Goal: Task Accomplishment & Management: Manage account settings

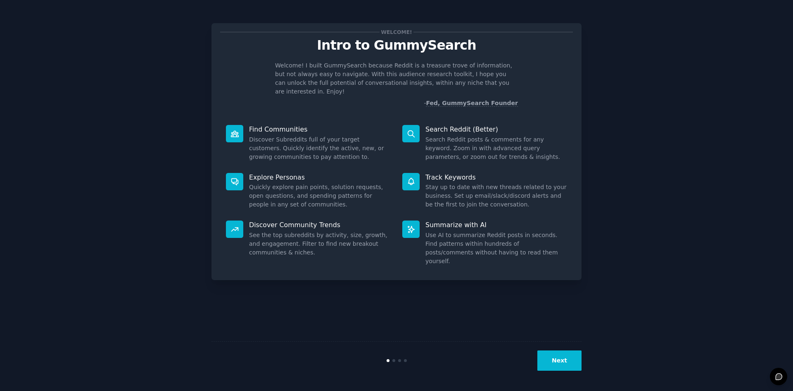
click at [562, 359] on button "Next" at bounding box center [560, 360] width 44 height 20
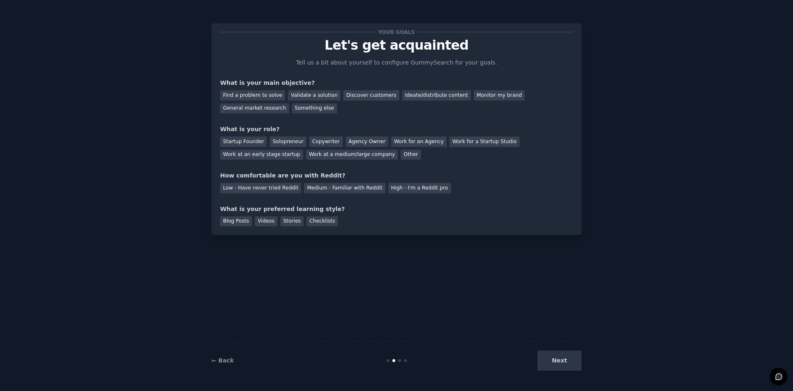
click at [562, 359] on div "Next" at bounding box center [520, 360] width 124 height 20
click at [257, 93] on div "Find a problem to solve" at bounding box center [252, 95] width 65 height 10
click at [572, 366] on div "Next" at bounding box center [520, 360] width 124 height 20
click at [247, 141] on div "Startup Founder" at bounding box center [243, 141] width 47 height 10
click at [396, 190] on div "High - I'm a Reddit pro" at bounding box center [419, 188] width 63 height 10
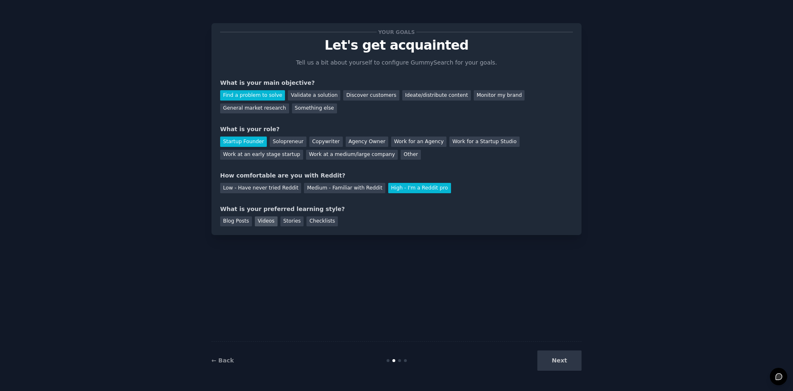
click at [259, 221] on div "Videos" at bounding box center [266, 221] width 23 height 10
click at [592, 376] on div "Your goals Let's get acquainted Tell us a bit about yourself to configure Gummy…" at bounding box center [397, 195] width 770 height 367
click at [555, 363] on button "Next" at bounding box center [560, 360] width 44 height 20
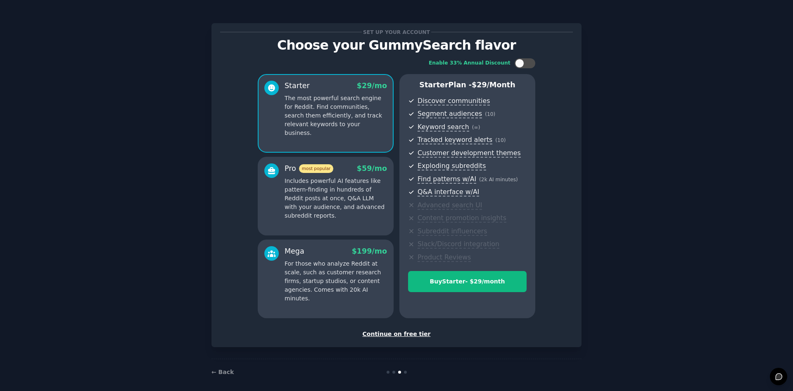
click at [395, 332] on div "Continue on free tier" at bounding box center [396, 333] width 353 height 9
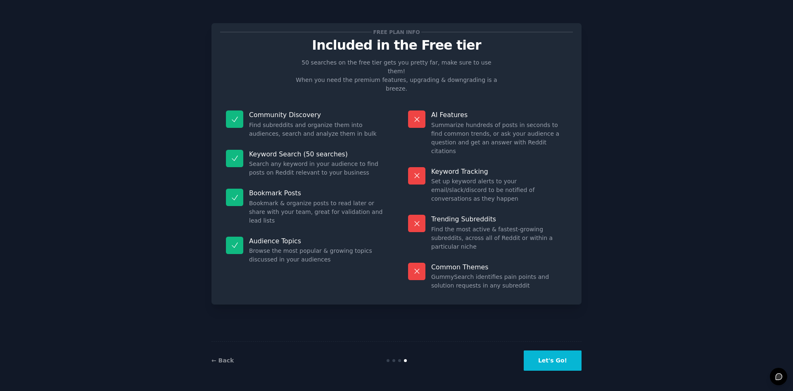
click at [553, 370] on button "Let's Go!" at bounding box center [553, 360] width 58 height 20
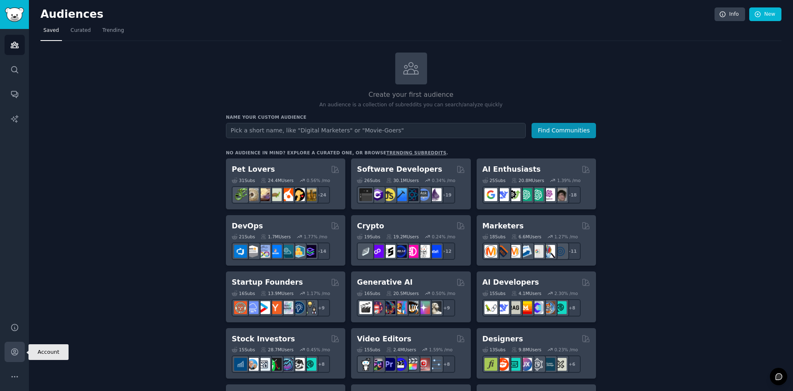
click at [15, 352] on icon "Sidebar" at bounding box center [14, 351] width 7 height 7
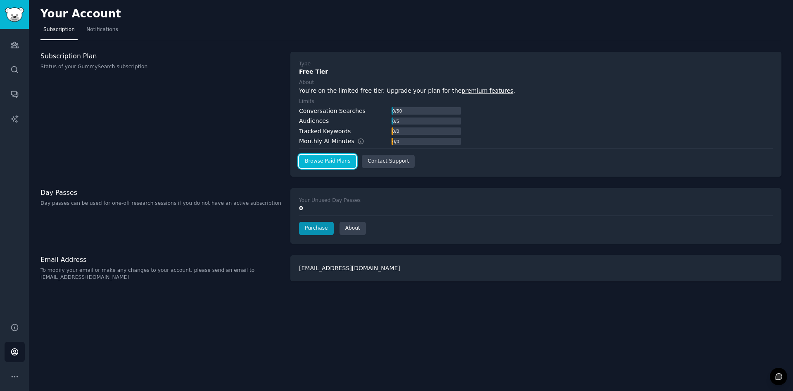
click at [330, 163] on link "Browse Paid Plans" at bounding box center [327, 161] width 57 height 13
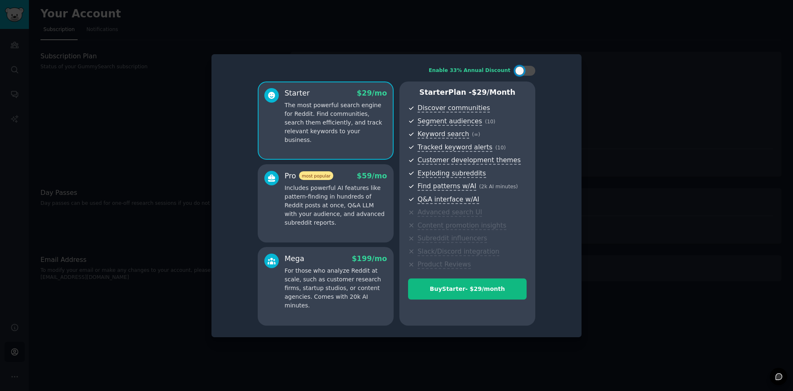
click at [610, 55] on div at bounding box center [396, 195] width 793 height 391
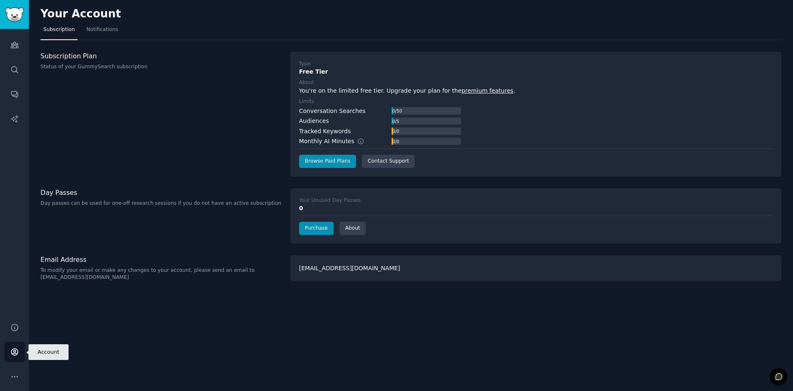
click at [16, 346] on link "Account" at bounding box center [15, 351] width 20 height 20
click at [15, 63] on link "Search" at bounding box center [15, 70] width 20 height 20
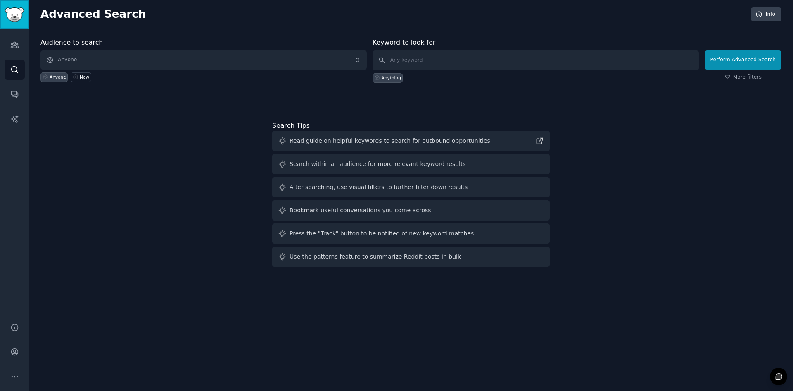
click at [21, 18] on img "Sidebar" at bounding box center [14, 14] width 19 height 14
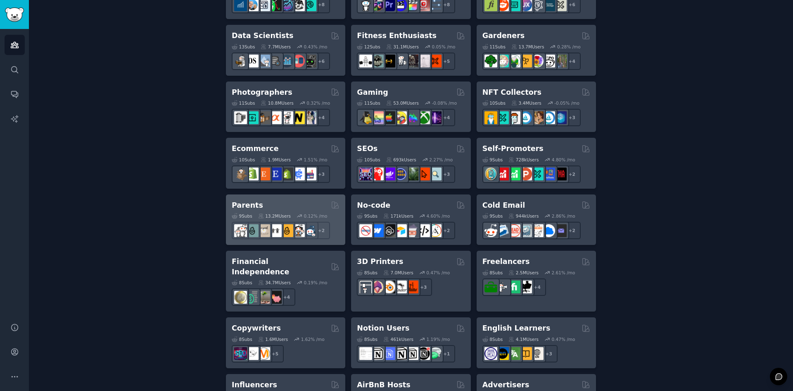
scroll to position [315, 0]
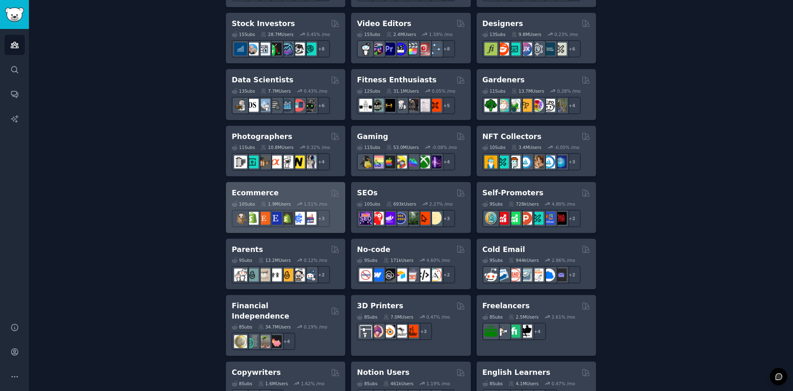
click at [277, 195] on div "Ecommerce" at bounding box center [286, 193] width 108 height 10
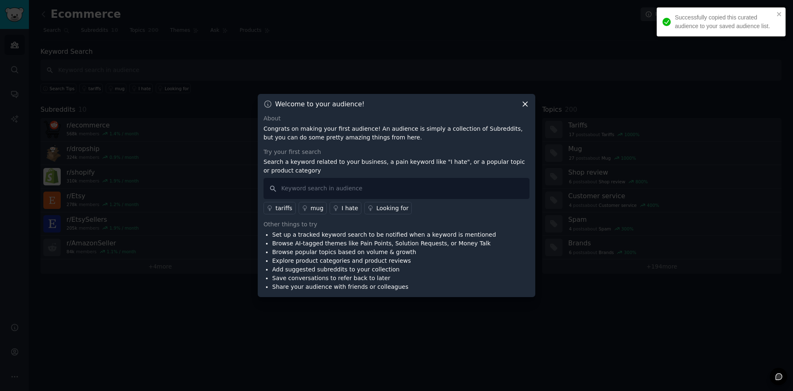
click at [525, 104] on icon at bounding box center [525, 104] width 5 height 5
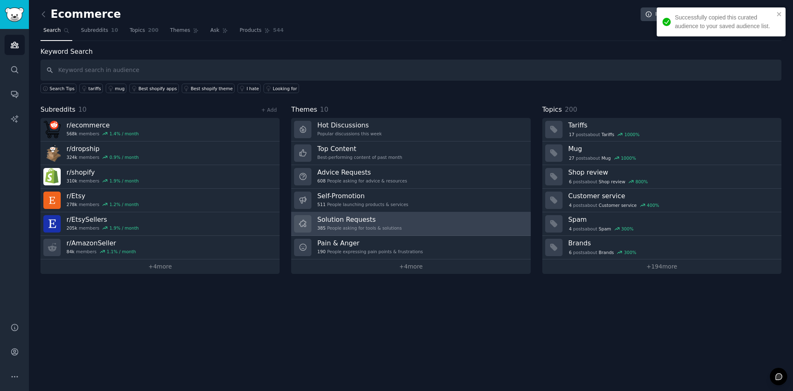
click at [376, 219] on h3 "Solution Requests" at bounding box center [359, 219] width 84 height 9
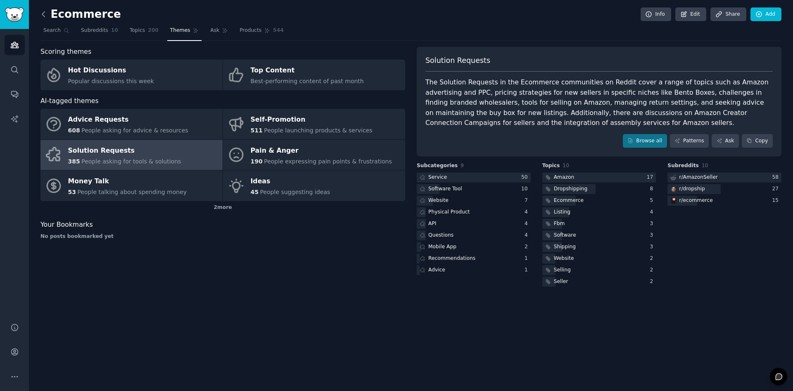
click at [45, 16] on icon at bounding box center [43, 14] width 9 height 9
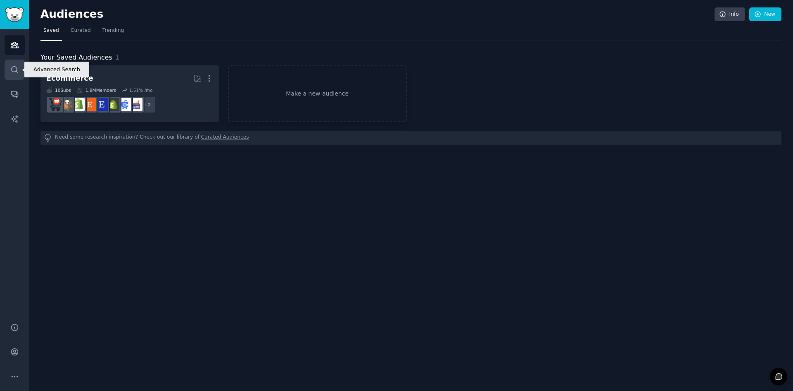
click at [20, 60] on link "Search" at bounding box center [15, 70] width 20 height 20
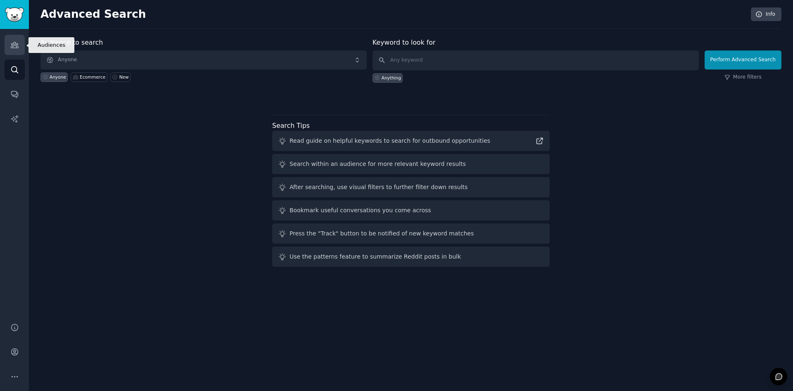
click at [21, 48] on link "Audiences" at bounding box center [15, 45] width 20 height 20
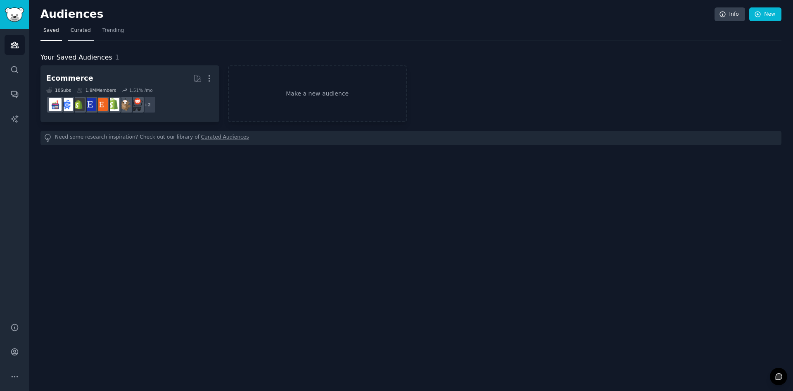
click at [86, 31] on span "Curated" at bounding box center [81, 30] width 20 height 7
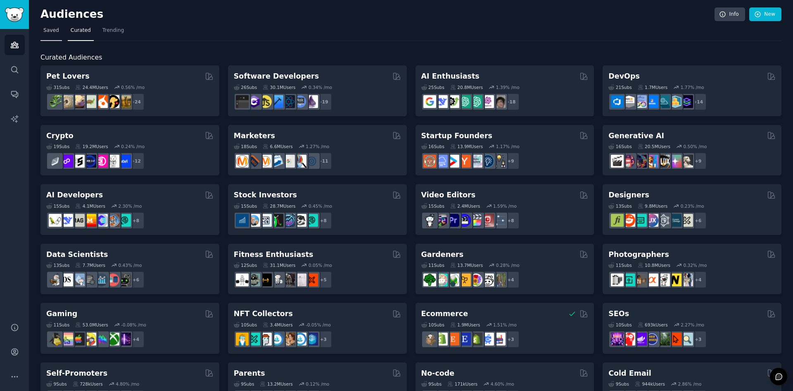
click at [47, 29] on span "Saved" at bounding box center [51, 30] width 16 height 7
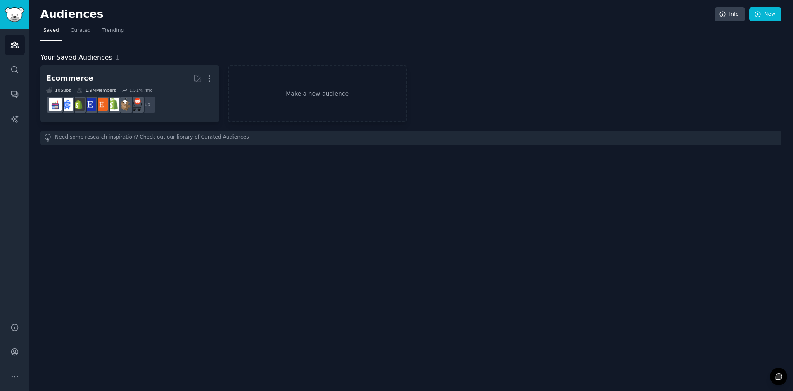
click at [90, 28] on nav "Saved Curated Trending" at bounding box center [411, 32] width 741 height 17
click at [90, 29] on link "Curated" at bounding box center [81, 32] width 26 height 17
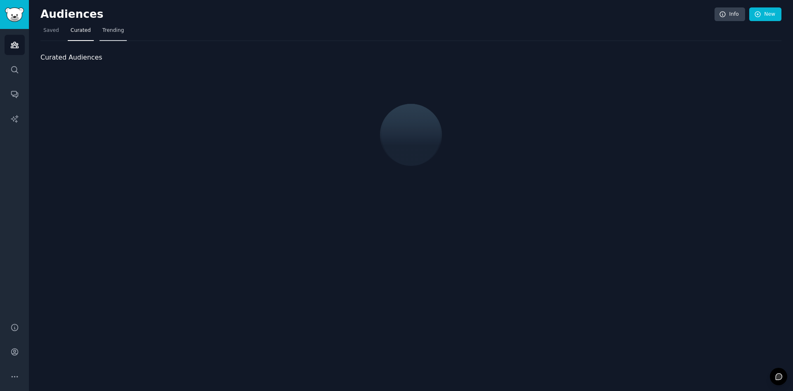
click at [105, 29] on span "Trending" at bounding box center [112, 30] width 21 height 7
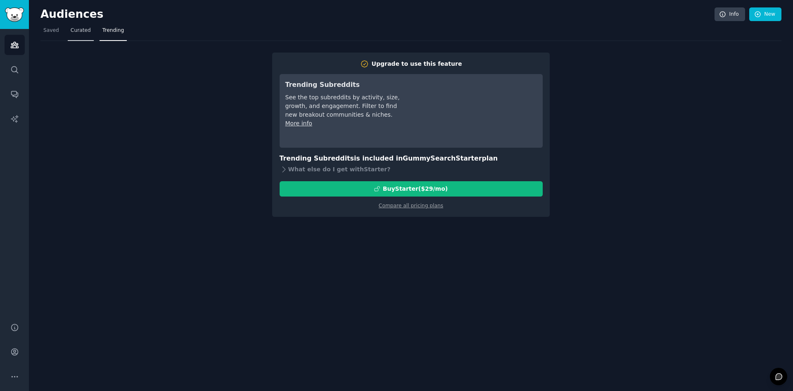
click at [73, 28] on span "Curated" at bounding box center [81, 30] width 20 height 7
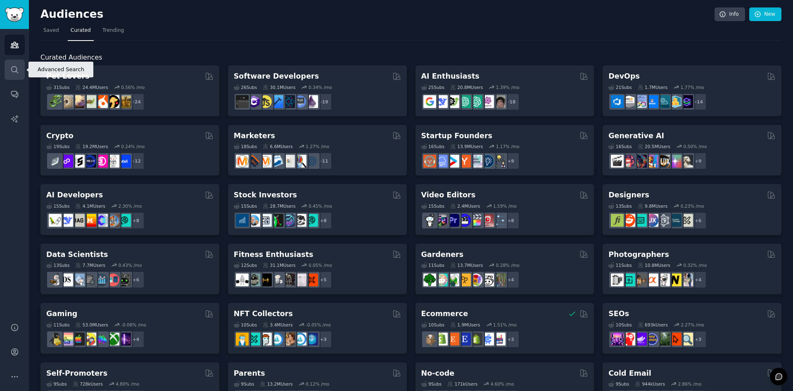
click at [8, 64] on link "Search" at bounding box center [15, 70] width 20 height 20
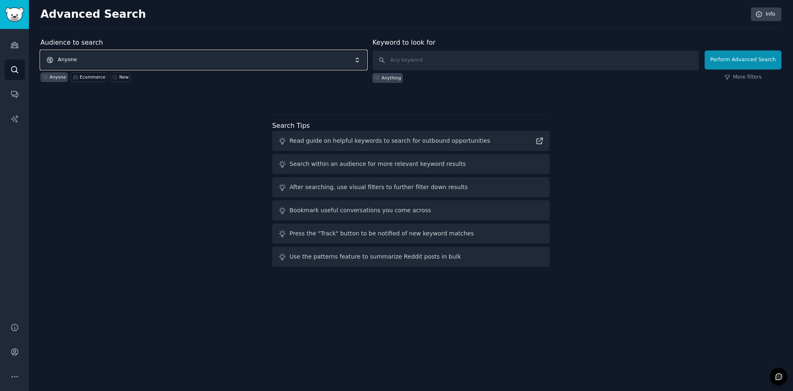
click at [75, 63] on span "Anyone" at bounding box center [204, 59] width 326 height 19
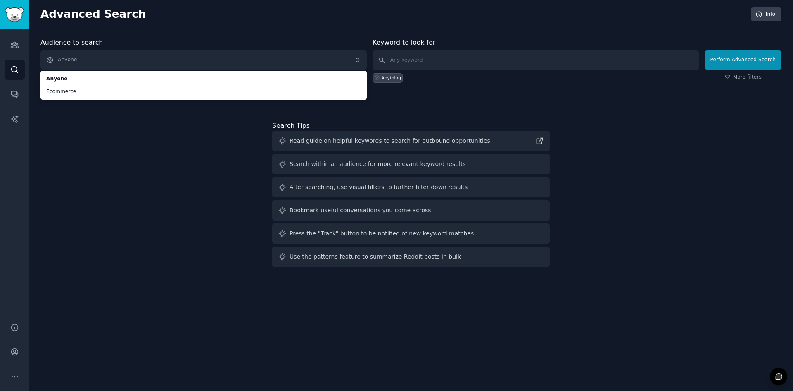
click at [96, 121] on div "Audience to search Anyone Anyone Ecommerce Anyone Ecommerce New Keyword to look…" at bounding box center [411, 154] width 741 height 232
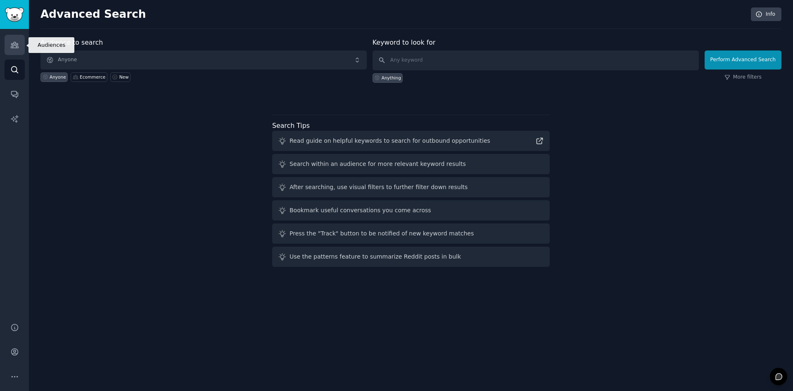
click at [21, 40] on link "Audiences" at bounding box center [15, 45] width 20 height 20
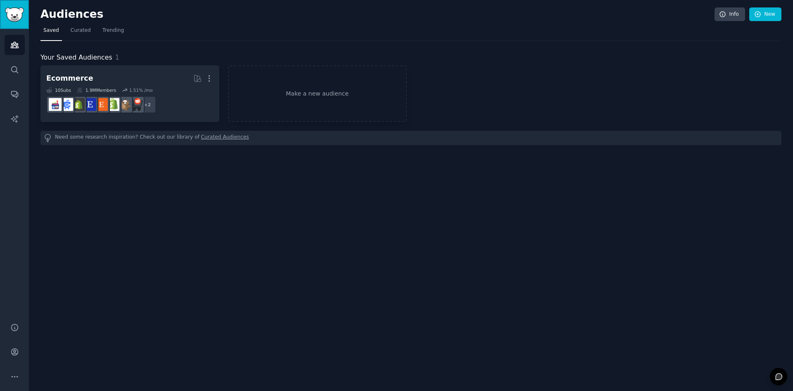
click at [10, 9] on img "Sidebar" at bounding box center [14, 14] width 19 height 14
click at [305, 100] on link "Make a new audience" at bounding box center [317, 93] width 179 height 57
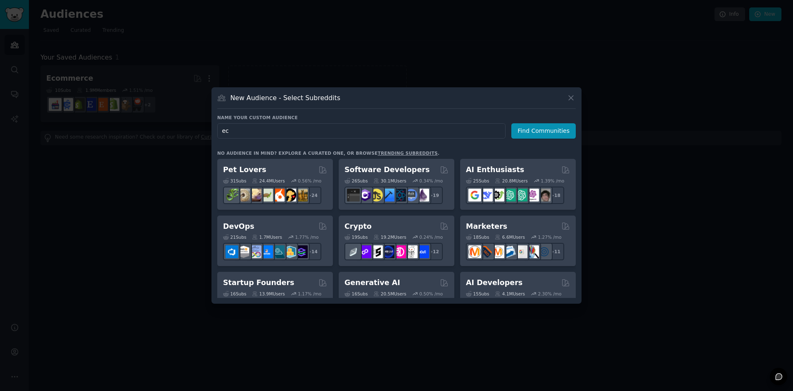
type input "e"
type input "remote"
click button "Find Communities" at bounding box center [544, 130] width 64 height 15
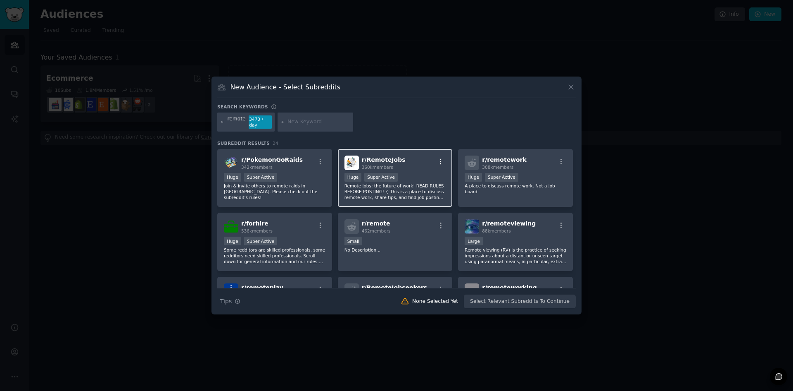
click at [442, 158] on icon "button" at bounding box center [440, 161] width 7 height 7
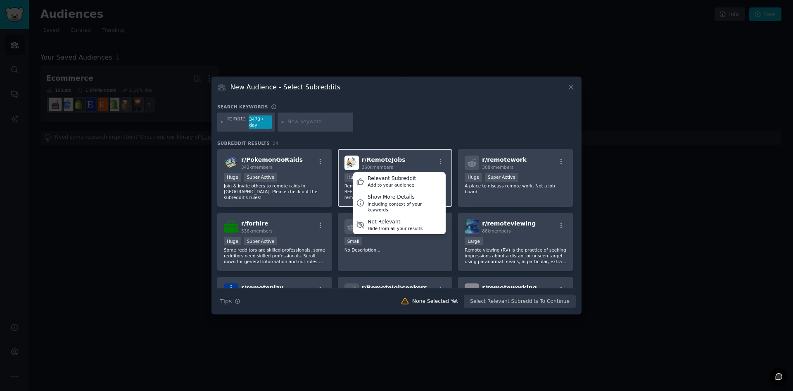
drag, startPoint x: 416, startPoint y: 172, endPoint x: 446, endPoint y: 170, distance: 30.2
click at [416, 173] on div "Relevant Subreddit Add to your audience" at bounding box center [399, 181] width 93 height 19
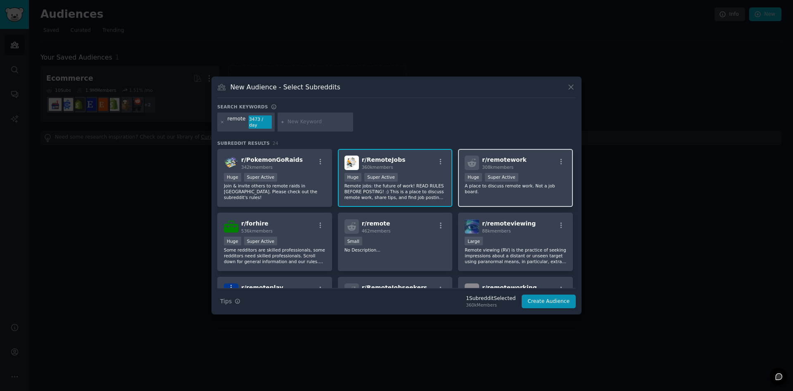
drag, startPoint x: 558, startPoint y: 160, endPoint x: 559, endPoint y: 166, distance: 5.8
click at [559, 165] on div "r/ remotework 308k members" at bounding box center [516, 162] width 102 height 14
drag, startPoint x: 348, startPoint y: 218, endPoint x: 305, endPoint y: 102, distance: 123.7
click at [301, 97] on div "New Audience - Select Subreddits" at bounding box center [396, 90] width 359 height 16
click at [374, 107] on div "Search keywords" at bounding box center [396, 108] width 359 height 9
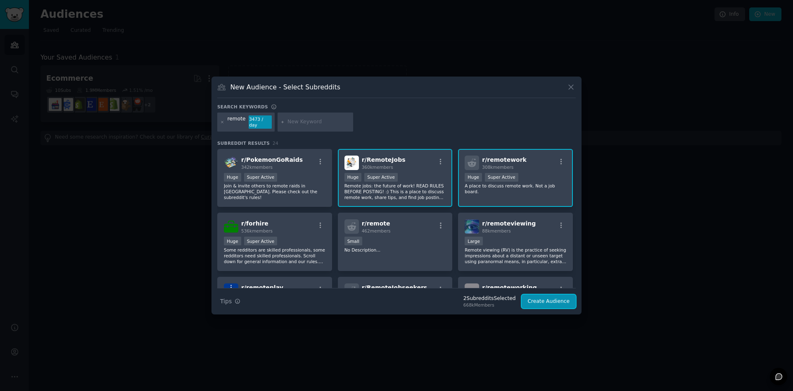
click at [547, 299] on button "Create Audience" at bounding box center [549, 301] width 55 height 14
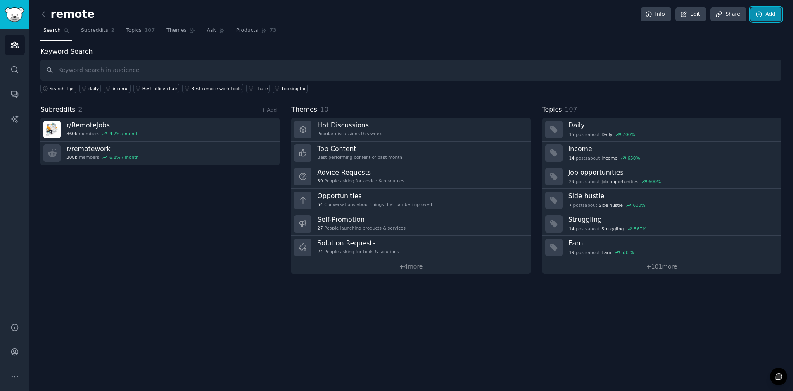
click at [772, 13] on link "Add" at bounding box center [766, 14] width 31 height 14
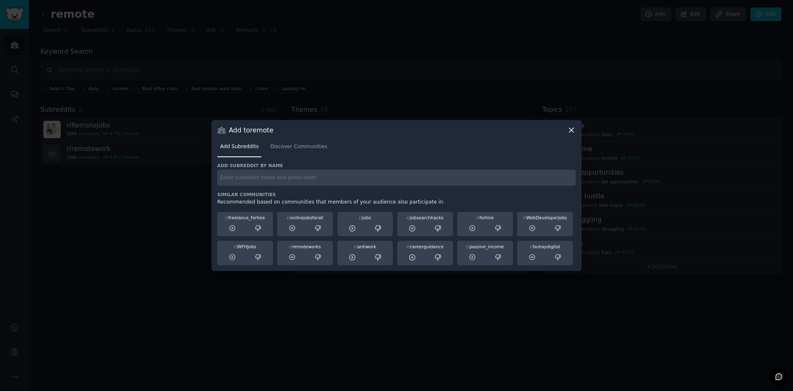
click at [263, 180] on input "text" at bounding box center [396, 177] width 359 height 16
click at [290, 172] on input "outlier" at bounding box center [396, 177] width 359 height 16
type input "outlier"
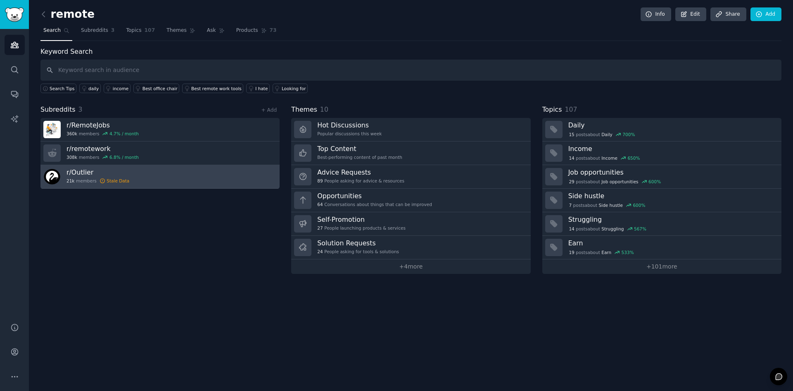
click at [122, 183] on div "Stale Data" at bounding box center [118, 181] width 23 height 6
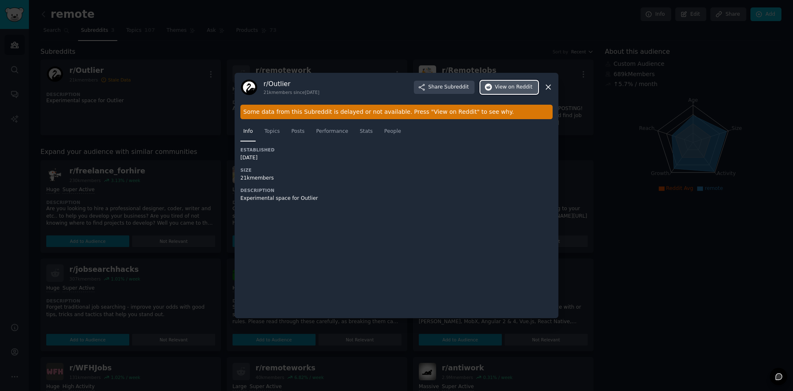
click at [538, 81] on button "View on Reddit" at bounding box center [510, 87] width 58 height 13
click at [546, 84] on icon at bounding box center [548, 87] width 9 height 9
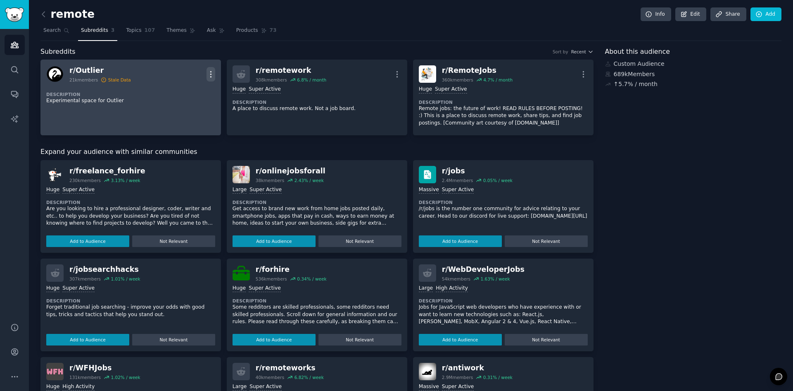
click at [208, 71] on icon "button" at bounding box center [211, 74] width 9 height 9
click at [180, 107] on p "Delete" at bounding box center [178, 106] width 19 height 9
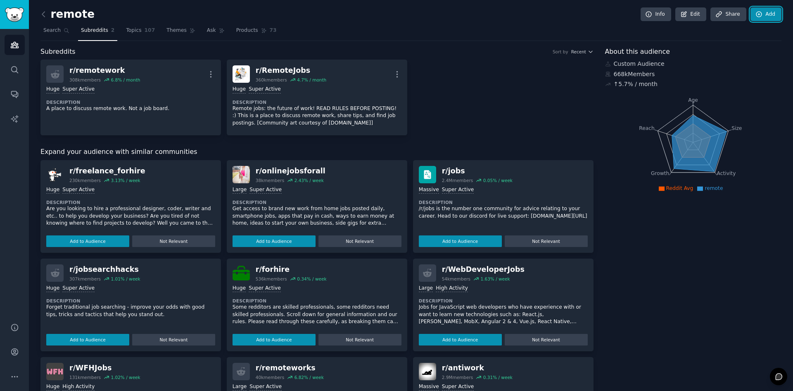
click at [776, 14] on link "Add" at bounding box center [766, 14] width 31 height 14
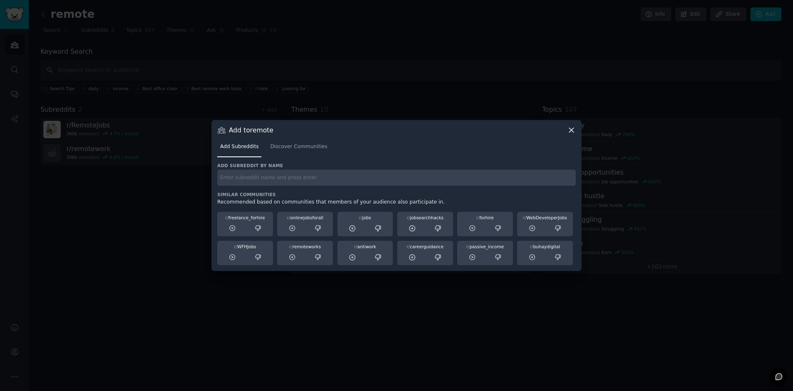
click at [310, 181] on input "text" at bounding box center [396, 177] width 359 height 16
type input "outlierai"
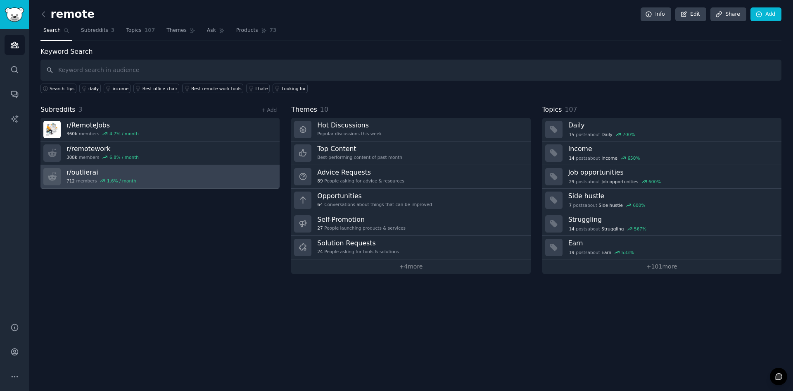
click at [131, 183] on link "r/ outlierai 712 members 1.6 % / month" at bounding box center [160, 177] width 239 height 24
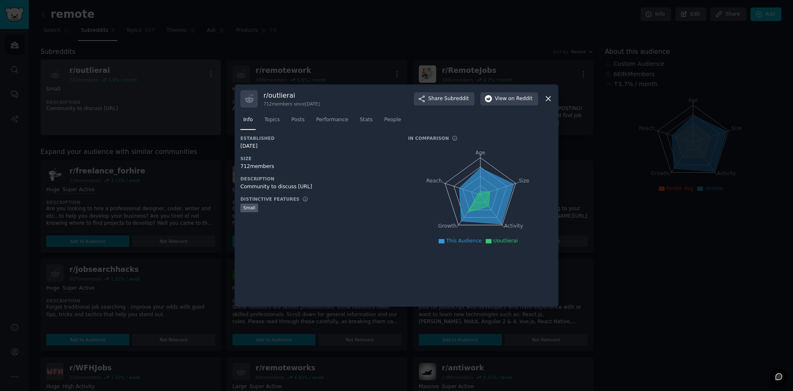
click at [180, 104] on div at bounding box center [396, 195] width 793 height 391
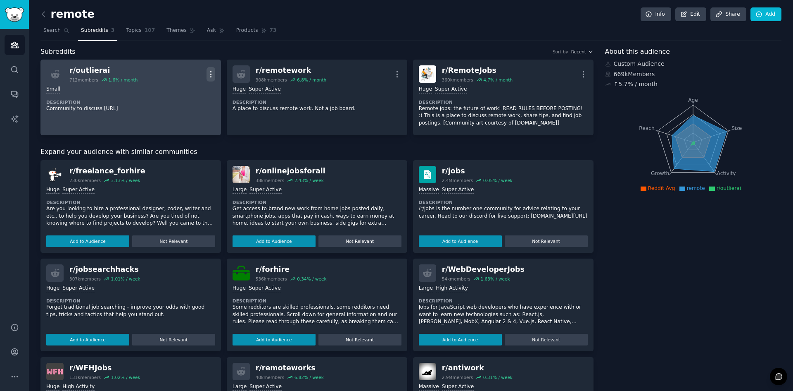
click at [207, 70] on icon "button" at bounding box center [211, 74] width 9 height 9
click at [181, 106] on p "Delete" at bounding box center [178, 106] width 19 height 9
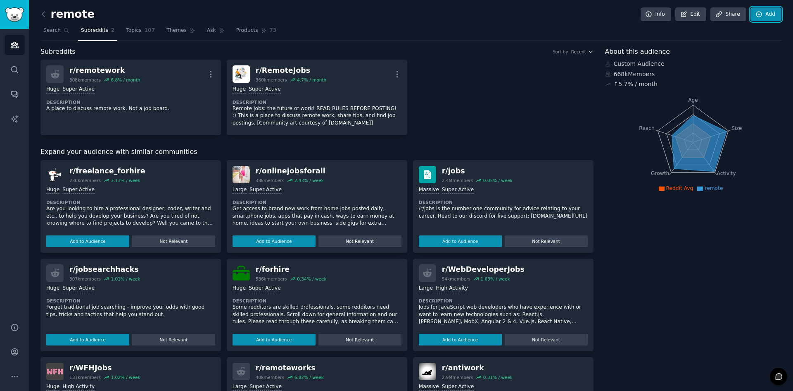
click at [756, 14] on icon at bounding box center [759, 14] width 7 height 7
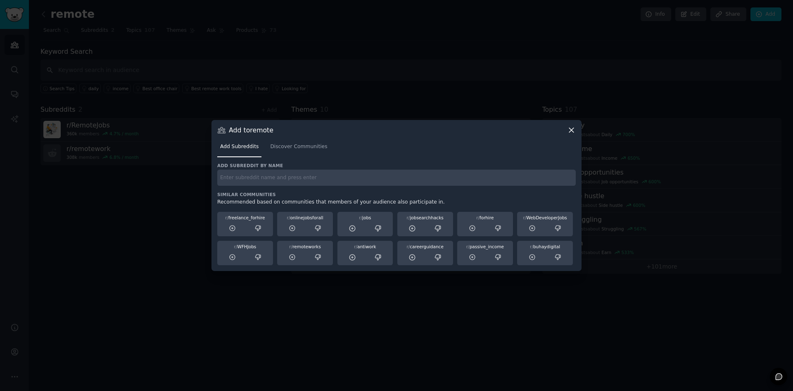
click at [412, 176] on input "text" at bounding box center [396, 177] width 359 height 16
type input "outlier_ai"
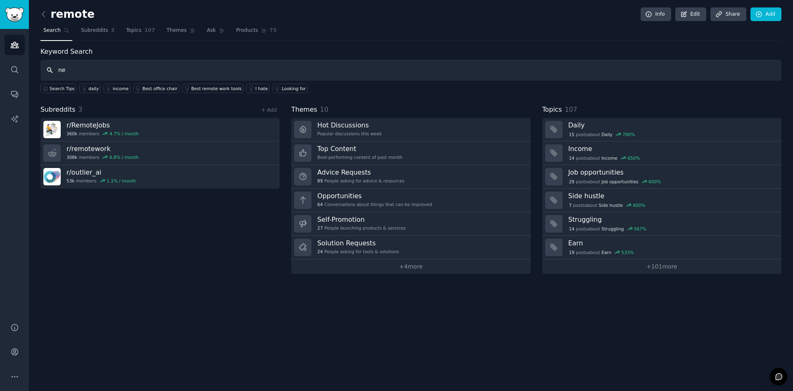
type input "n"
type input "mercor_ai"
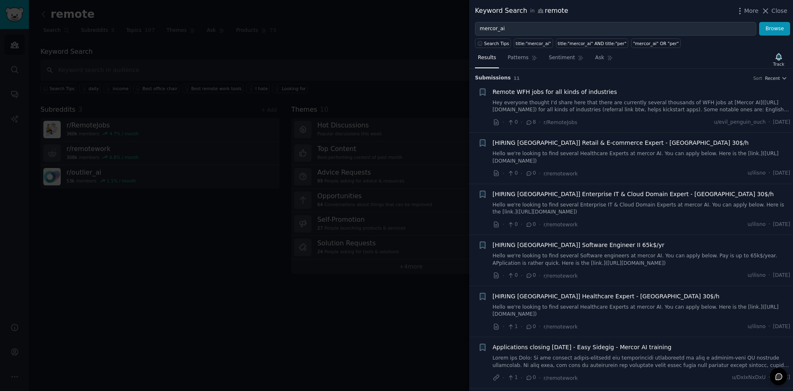
drag, startPoint x: 386, startPoint y: 46, endPoint x: 448, endPoint y: 36, distance: 62.4
click at [387, 47] on div at bounding box center [396, 195] width 793 height 391
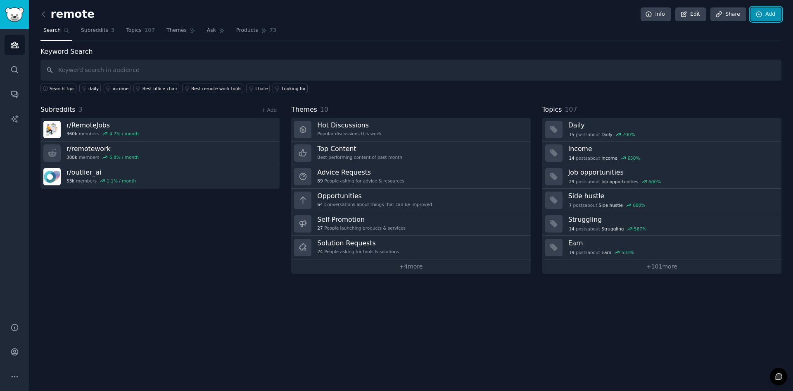
click at [776, 13] on link "Add" at bounding box center [766, 14] width 31 height 14
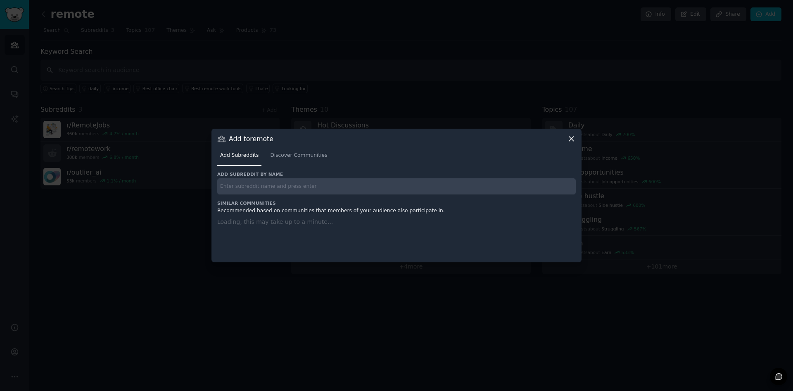
click at [407, 185] on input "text" at bounding box center [396, 186] width 359 height 16
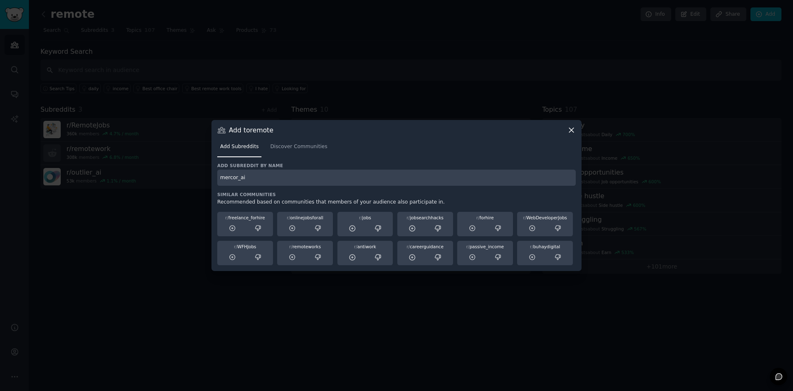
type input "mercor_ai"
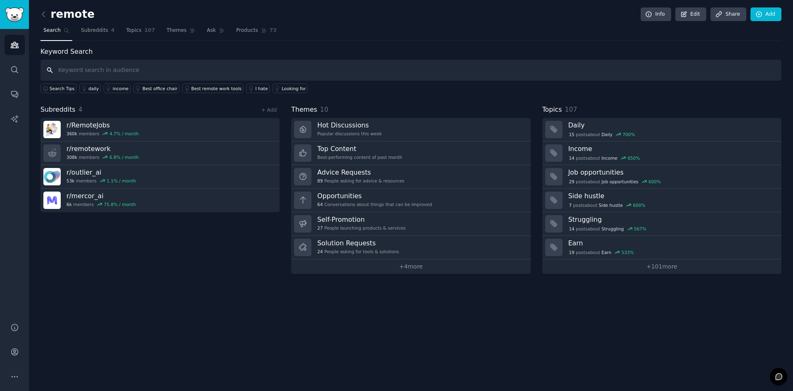
click at [134, 78] on input "text" at bounding box center [411, 70] width 741 height 21
type input "W"
click at [749, 16] on div "Info Edit Share Add" at bounding box center [708, 14] width 145 height 14
click at [753, 17] on link "Add" at bounding box center [766, 14] width 31 height 14
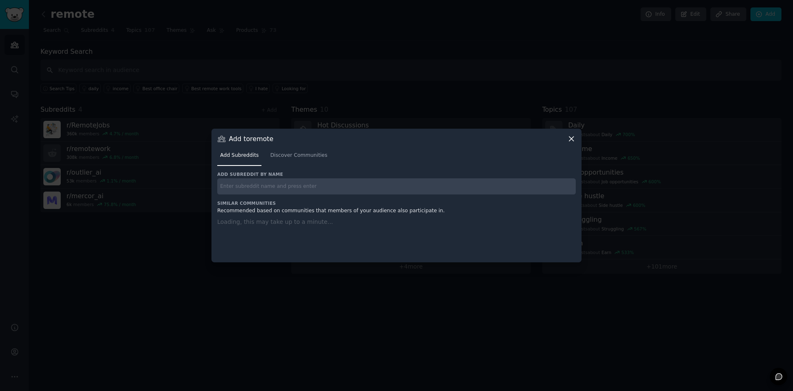
drag, startPoint x: 312, startPoint y: 176, endPoint x: 313, endPoint y: 181, distance: 5.0
click at [312, 177] on div "Add subreddit by name" at bounding box center [396, 182] width 359 height 23
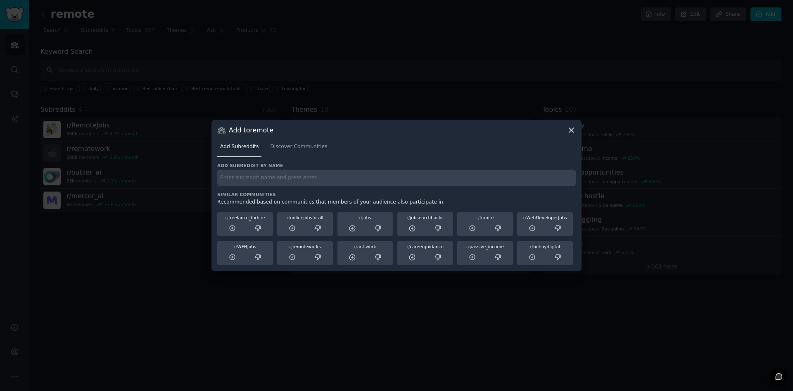
click at [313, 181] on input "text" at bounding box center [396, 177] width 359 height 16
type input "WFHJobs"
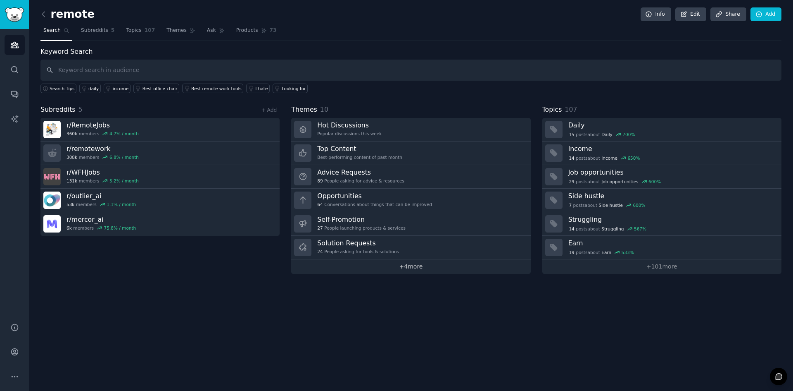
click at [405, 264] on link "+ 4 more" at bounding box center [410, 266] width 239 height 14
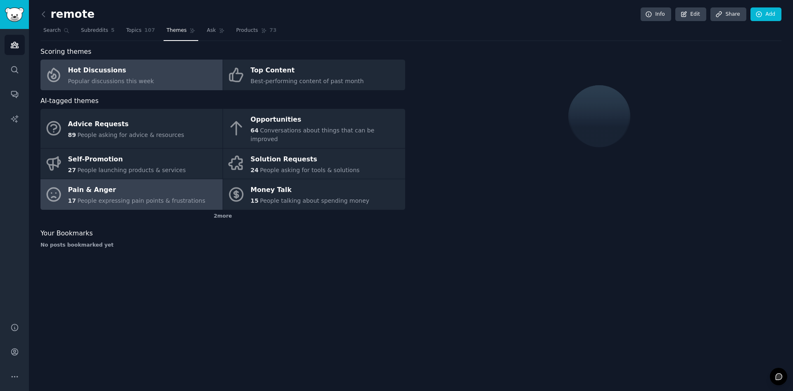
click at [133, 183] on div "Pain & Anger" at bounding box center [137, 189] width 138 height 13
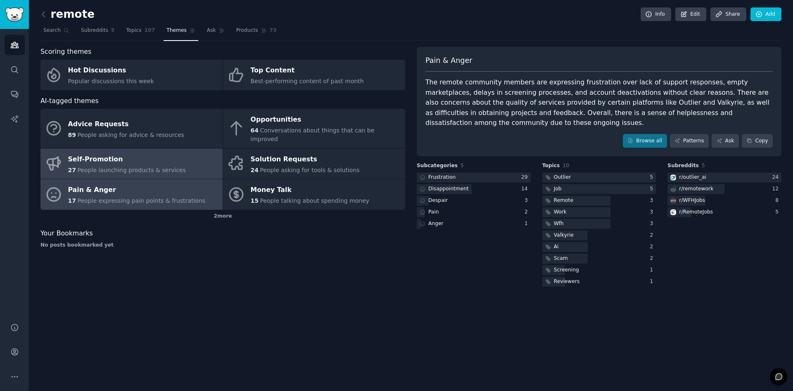
click at [133, 153] on div "Self-Promotion" at bounding box center [127, 158] width 118 height 13
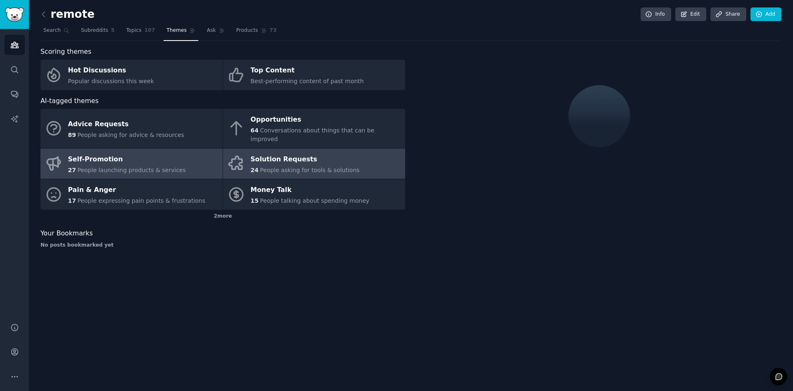
click at [369, 148] on link "Solution Requests 24 People asking for tools & solutions" at bounding box center [314, 163] width 182 height 31
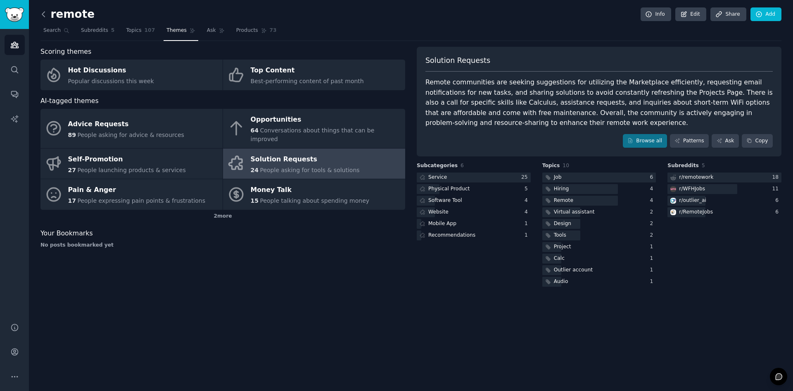
click at [44, 17] on icon at bounding box center [43, 14] width 9 height 9
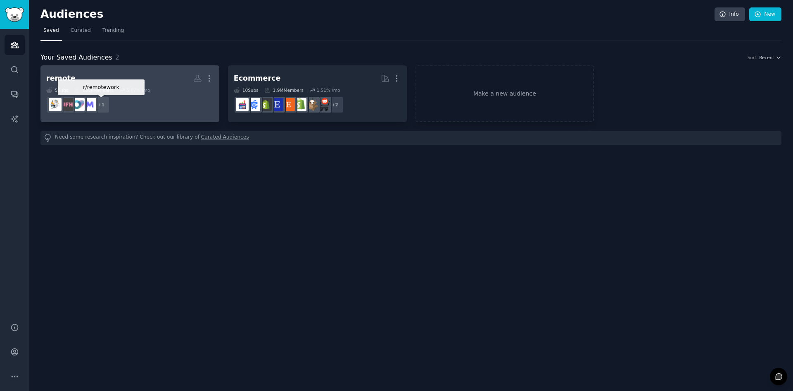
click at [111, 92] on div "5 Sub s 858k Members 5.67 % /mo" at bounding box center [129, 90] width 167 height 6
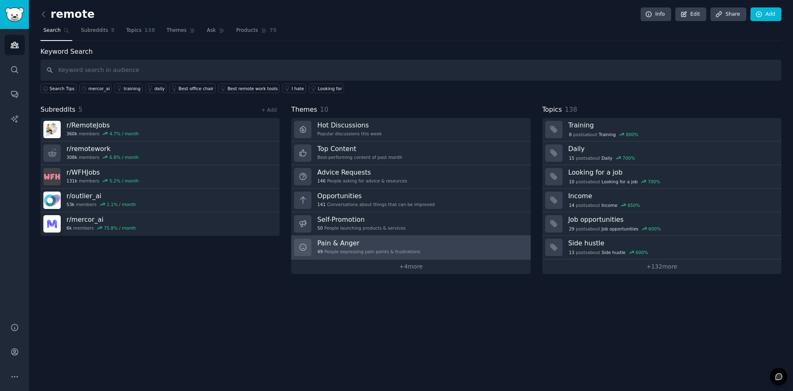
click at [392, 242] on h3 "Pain & Anger" at bounding box center [368, 242] width 103 height 9
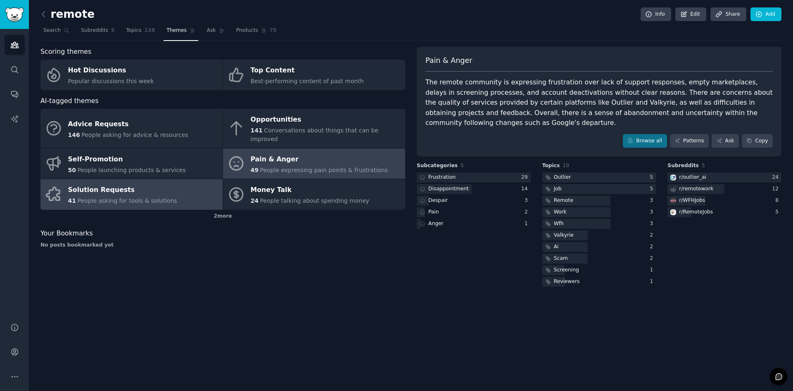
click at [112, 186] on div "Solution Requests" at bounding box center [122, 189] width 109 height 13
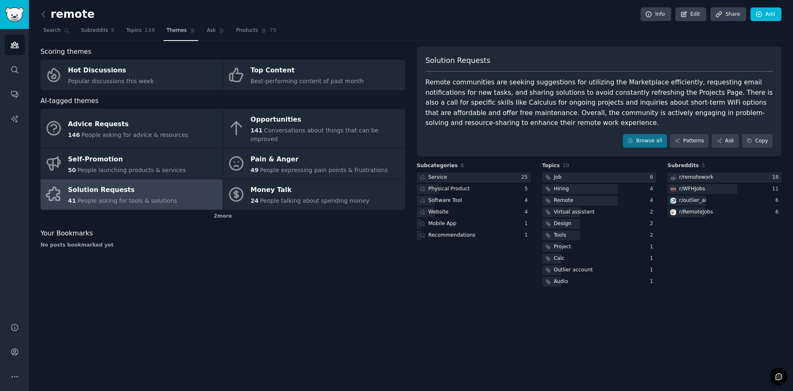
drag, startPoint x: 623, startPoint y: 67, endPoint x: 574, endPoint y: 92, distance: 55.3
click at [574, 92] on div "Remote communities are seeking suggestions for utilizing the Marketplace effici…" at bounding box center [600, 102] width 348 height 51
